Goal: Find contact information: Find contact information

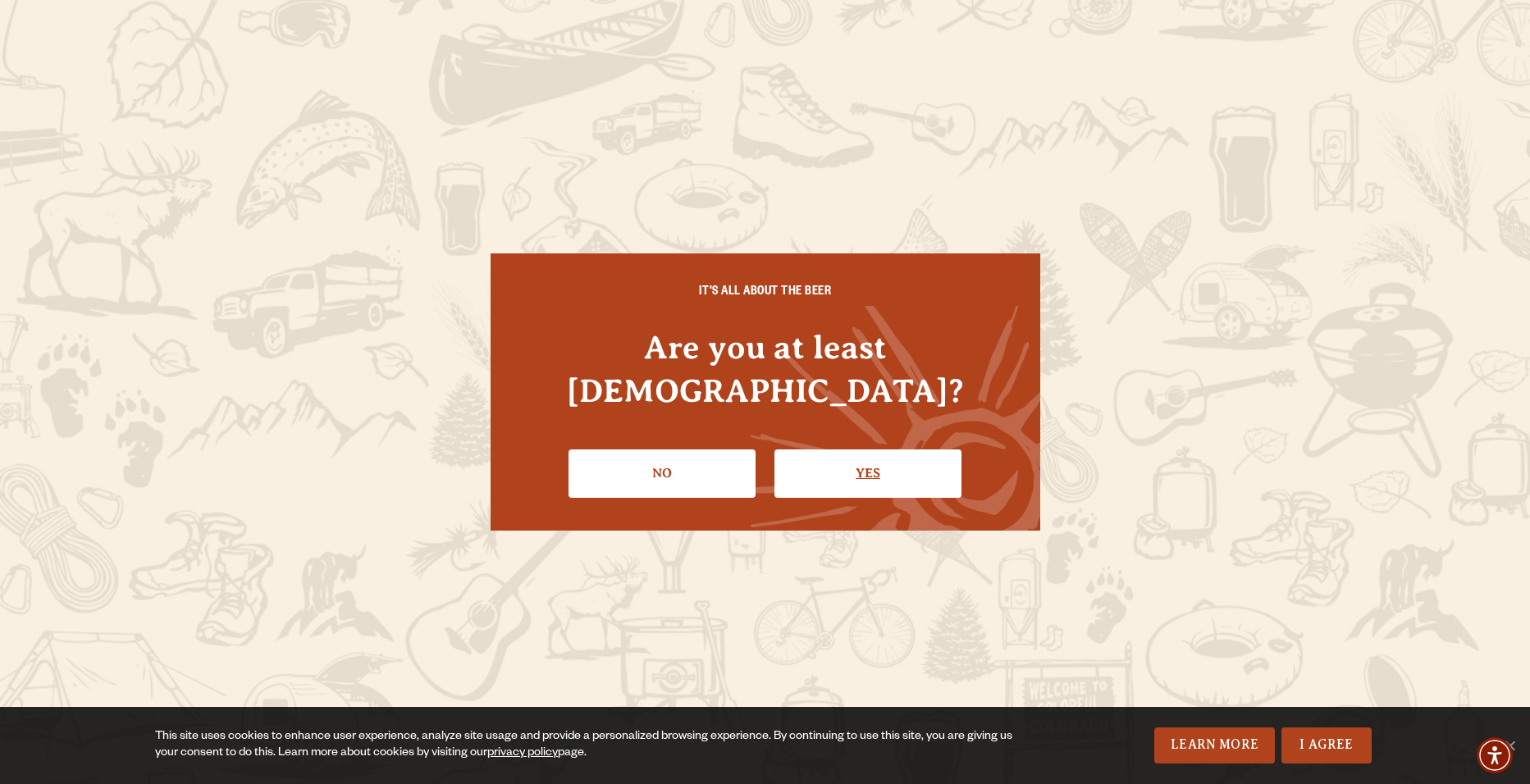
click at [847, 449] on link "Yes" at bounding box center [868, 473] width 187 height 47
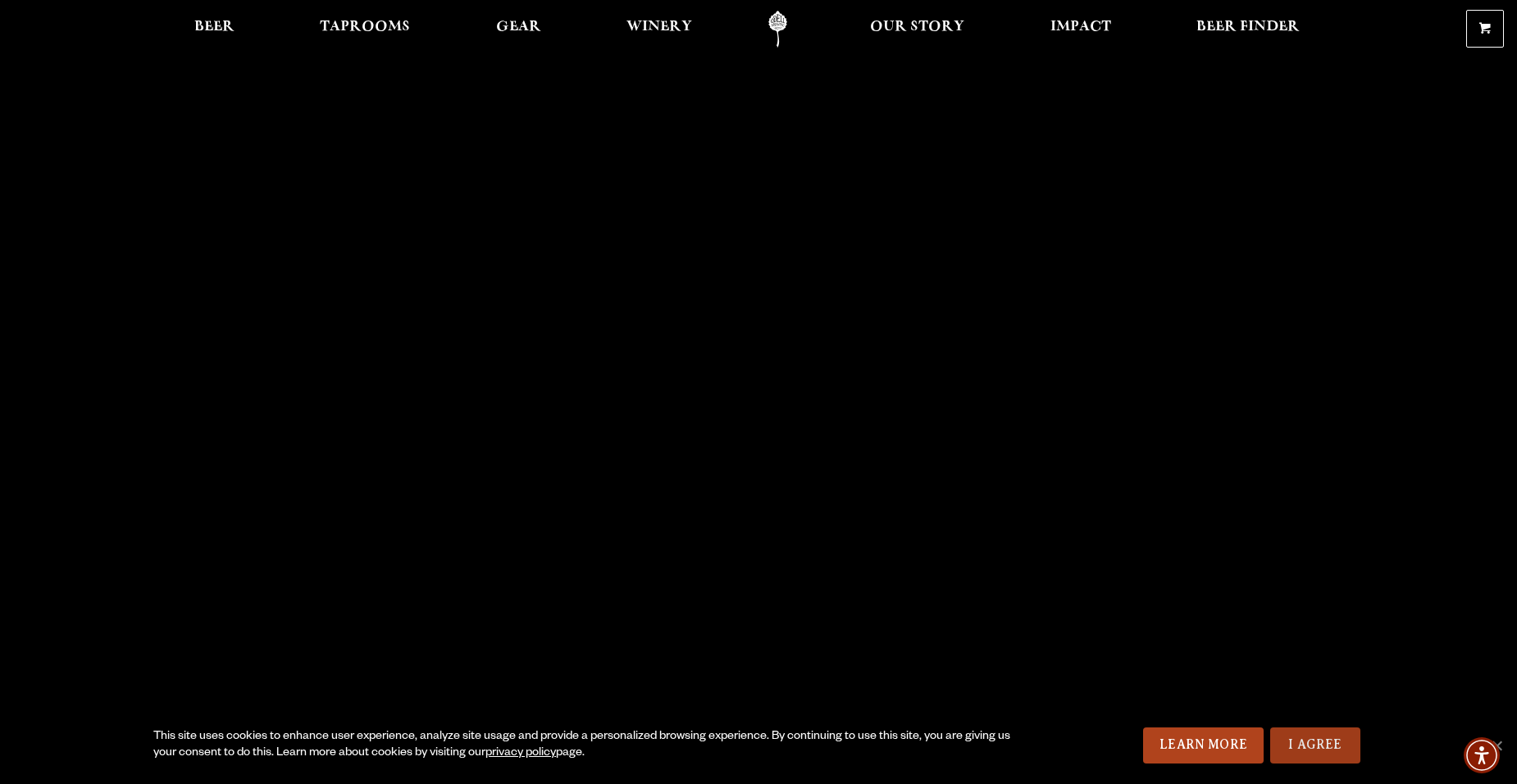
click at [1297, 746] on link "I Agree" at bounding box center [1315, 744] width 91 height 36
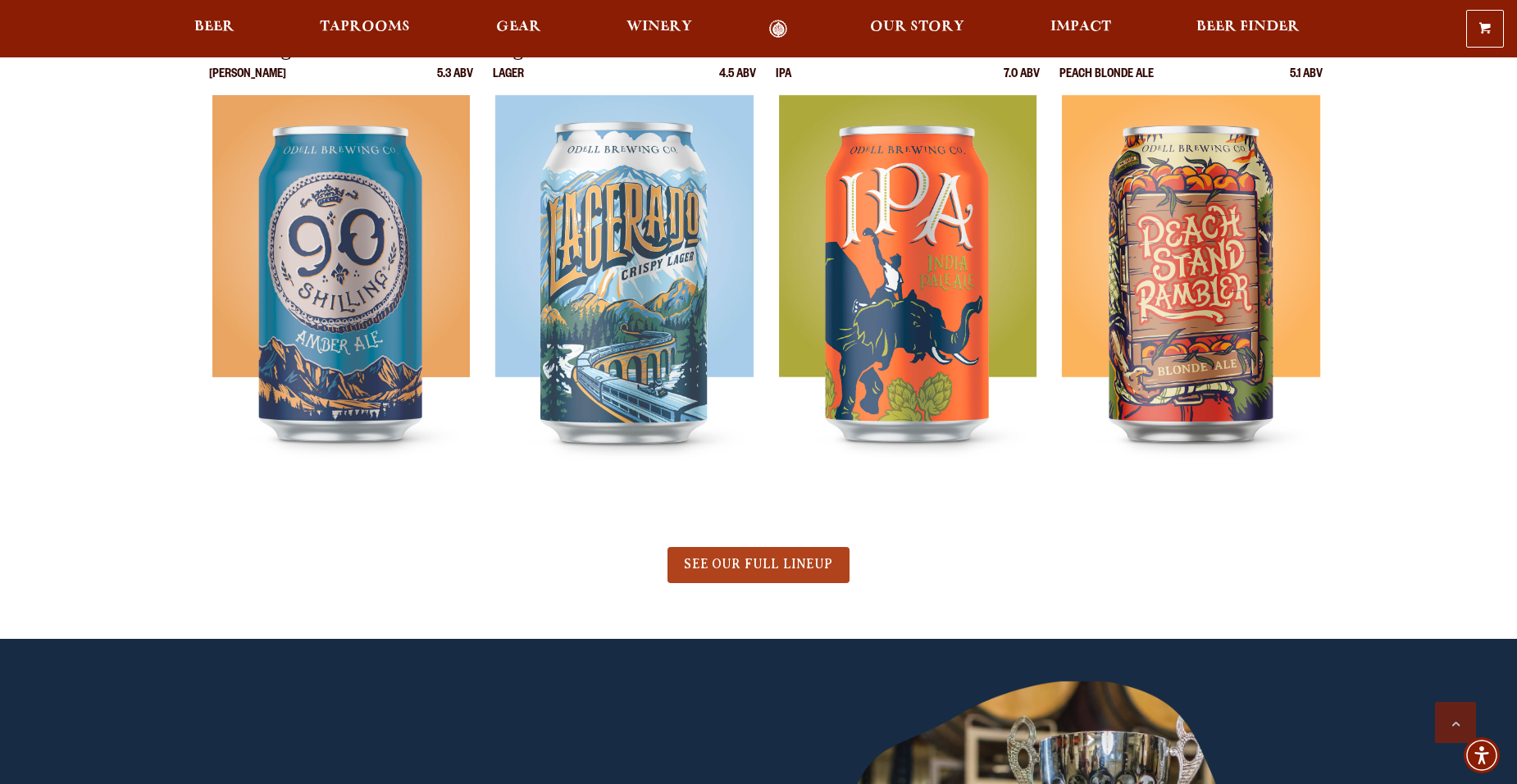
scroll to position [820, 0]
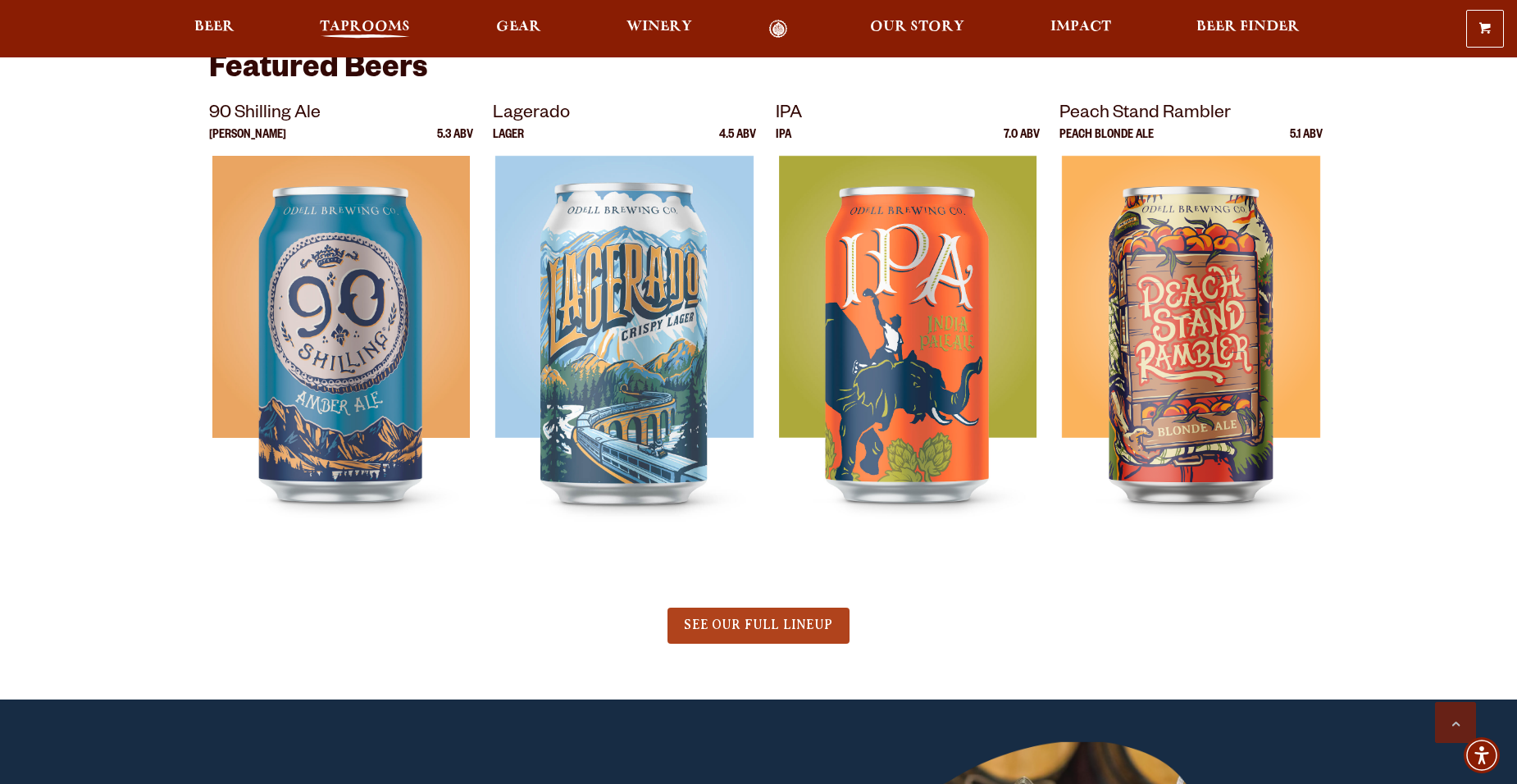
click at [335, 29] on span "Taprooms" at bounding box center [366, 27] width 91 height 14
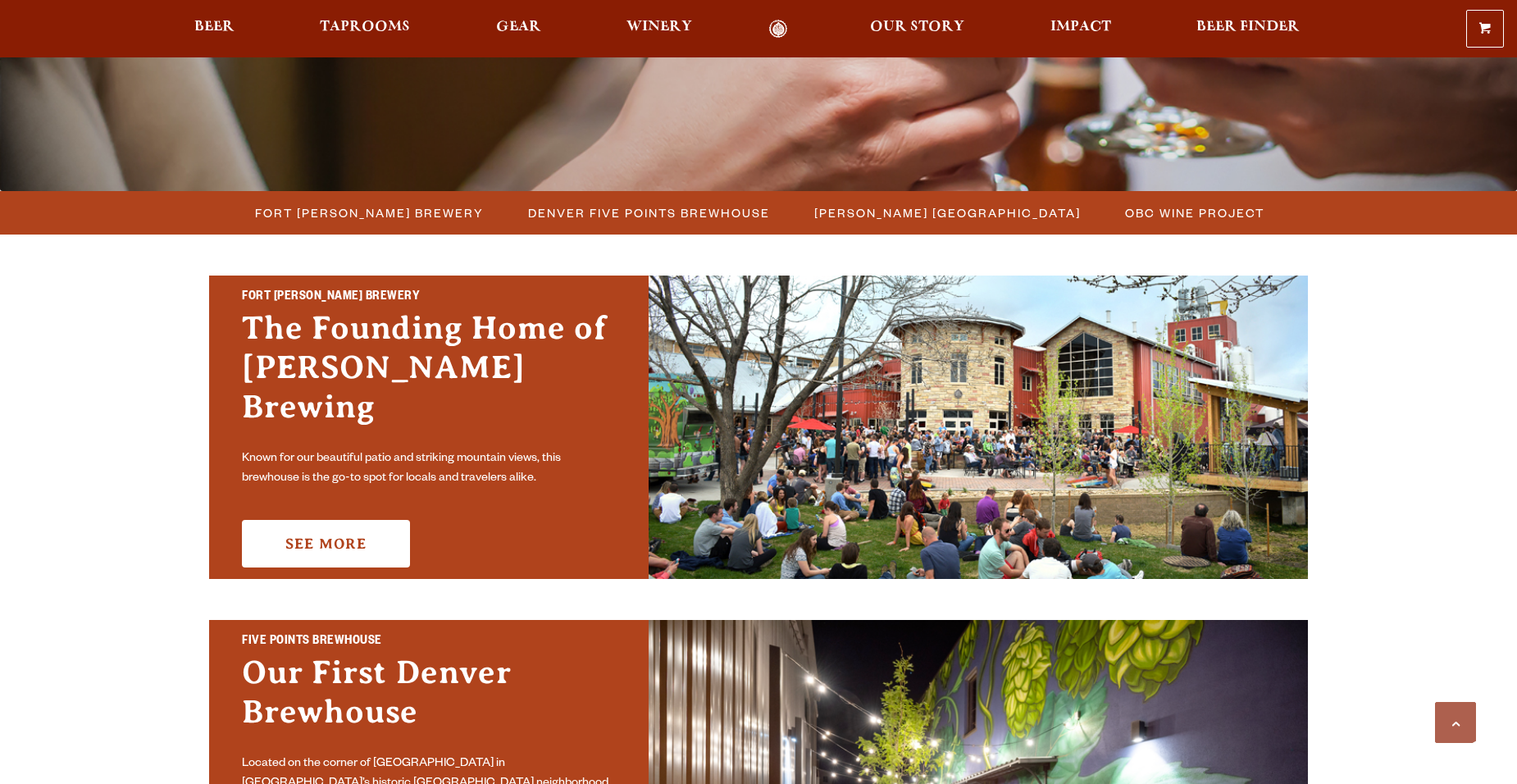
scroll to position [492, 0]
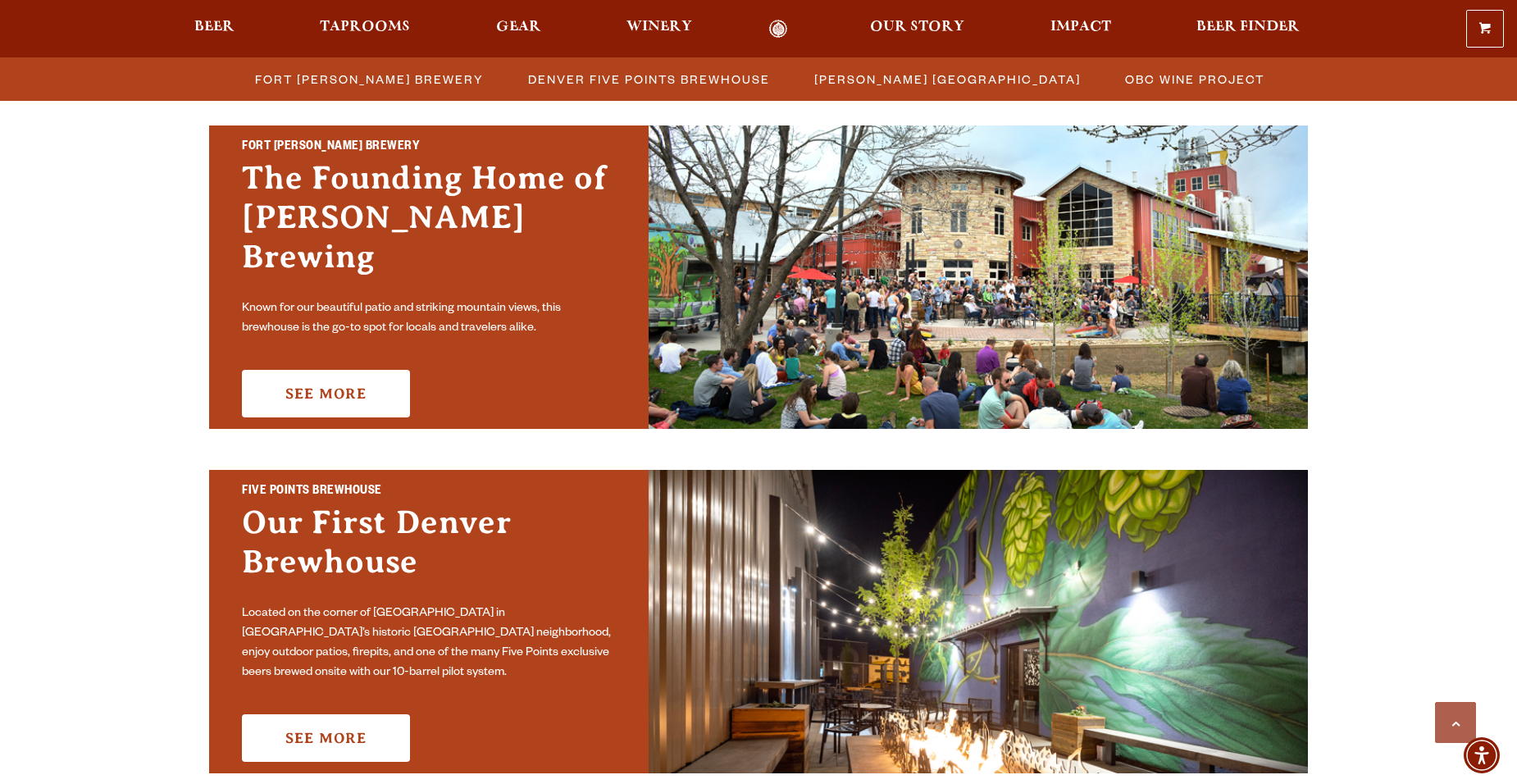
click at [490, 302] on p "Known for our beautiful patio and striking mountain views, this brewhouse is th…" at bounding box center [429, 318] width 374 height 40
click at [397, 370] on link "See More" at bounding box center [326, 393] width 168 height 47
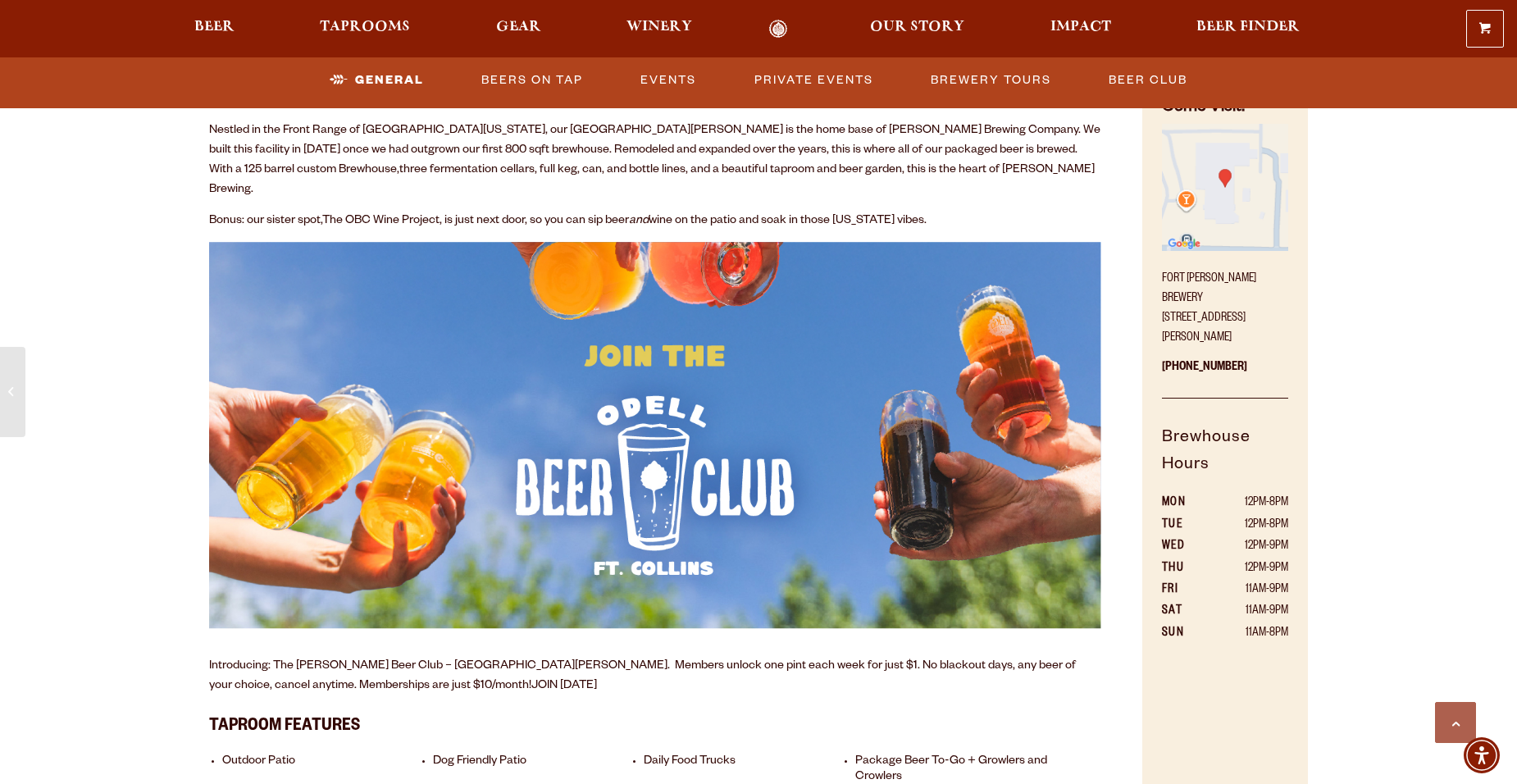
scroll to position [902, 0]
drag, startPoint x: 1160, startPoint y: 297, endPoint x: 1280, endPoint y: 318, distance: 121.8
click at [1280, 318] on div "Come Visit! [GEOGRAPHIC_DATA][PERSON_NAME] [STREET_ADDRESS][PERSON_NAME] [PHONE…" at bounding box center [1226, 470] width 166 height 784
copy p "[STREET_ADDRESS][PERSON_NAME]"
